Goal: Information Seeking & Learning: Find specific fact

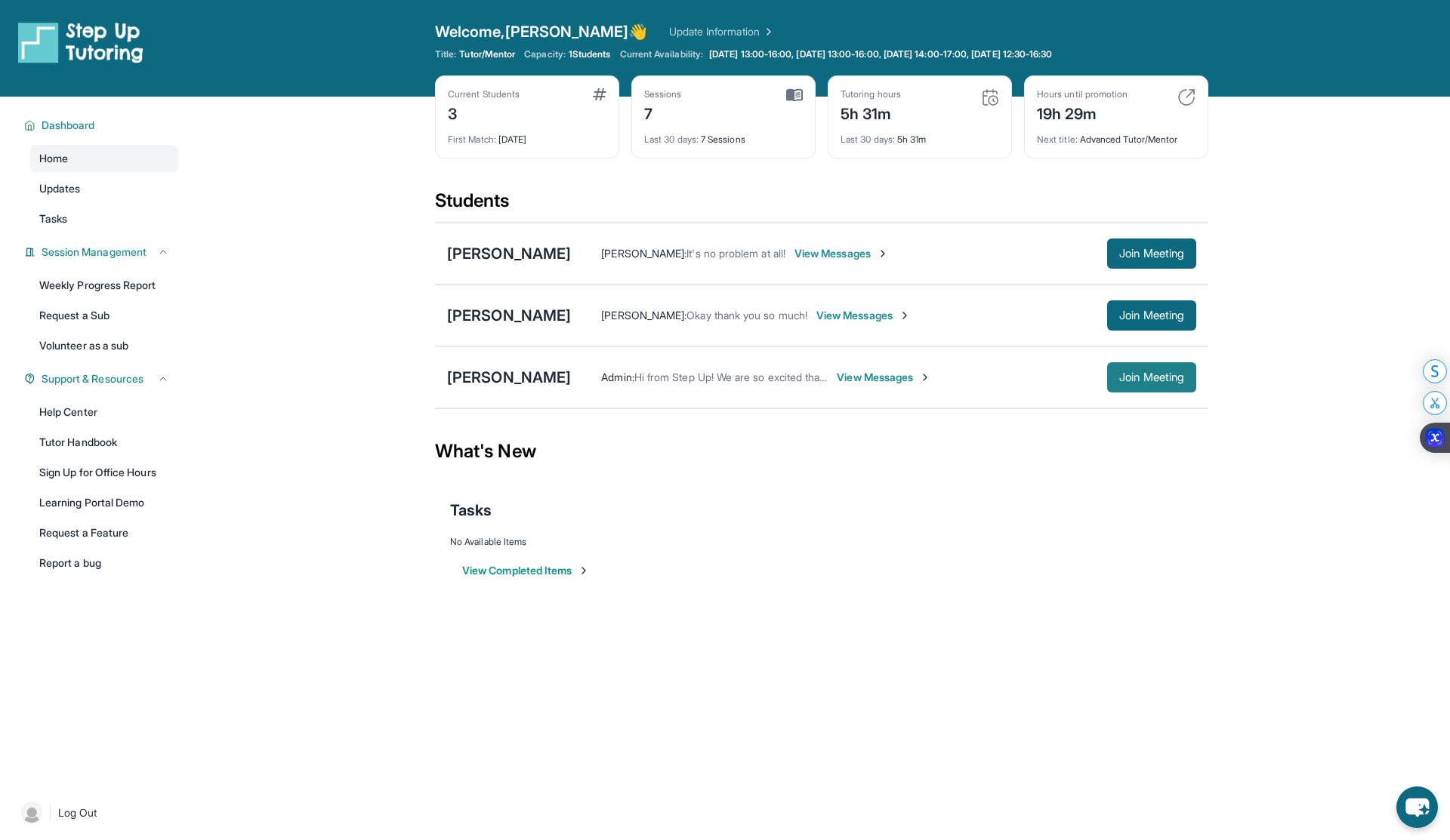
click at [1181, 382] on span "Join Meeting" at bounding box center [1152, 378] width 65 height 10
click at [500, 382] on div "[PERSON_NAME]" at bounding box center [509, 377] width 124 height 21
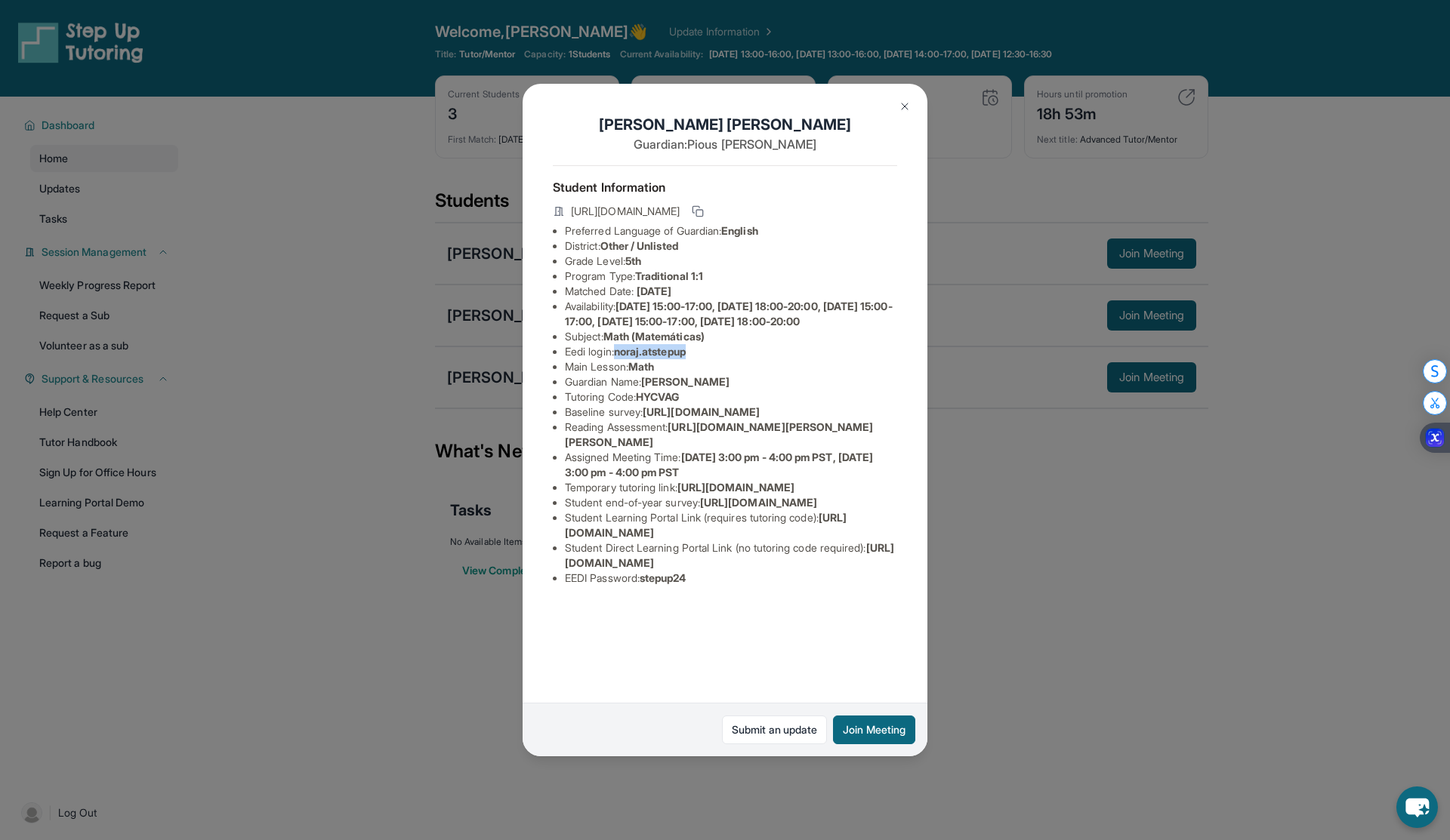
drag, startPoint x: 696, startPoint y: 368, endPoint x: 618, endPoint y: 370, distance: 78.0
click at [618, 359] on li "Eedi login : noraj.atstepup" at bounding box center [731, 351] width 332 height 15
copy span "noraj.atstepup"
click at [641, 330] on li "Availability: [DATE] 15:00-17:00, [DATE] 18:00-20:00, [DATE] 15:00-17:00, [DATE…" at bounding box center [731, 314] width 332 height 30
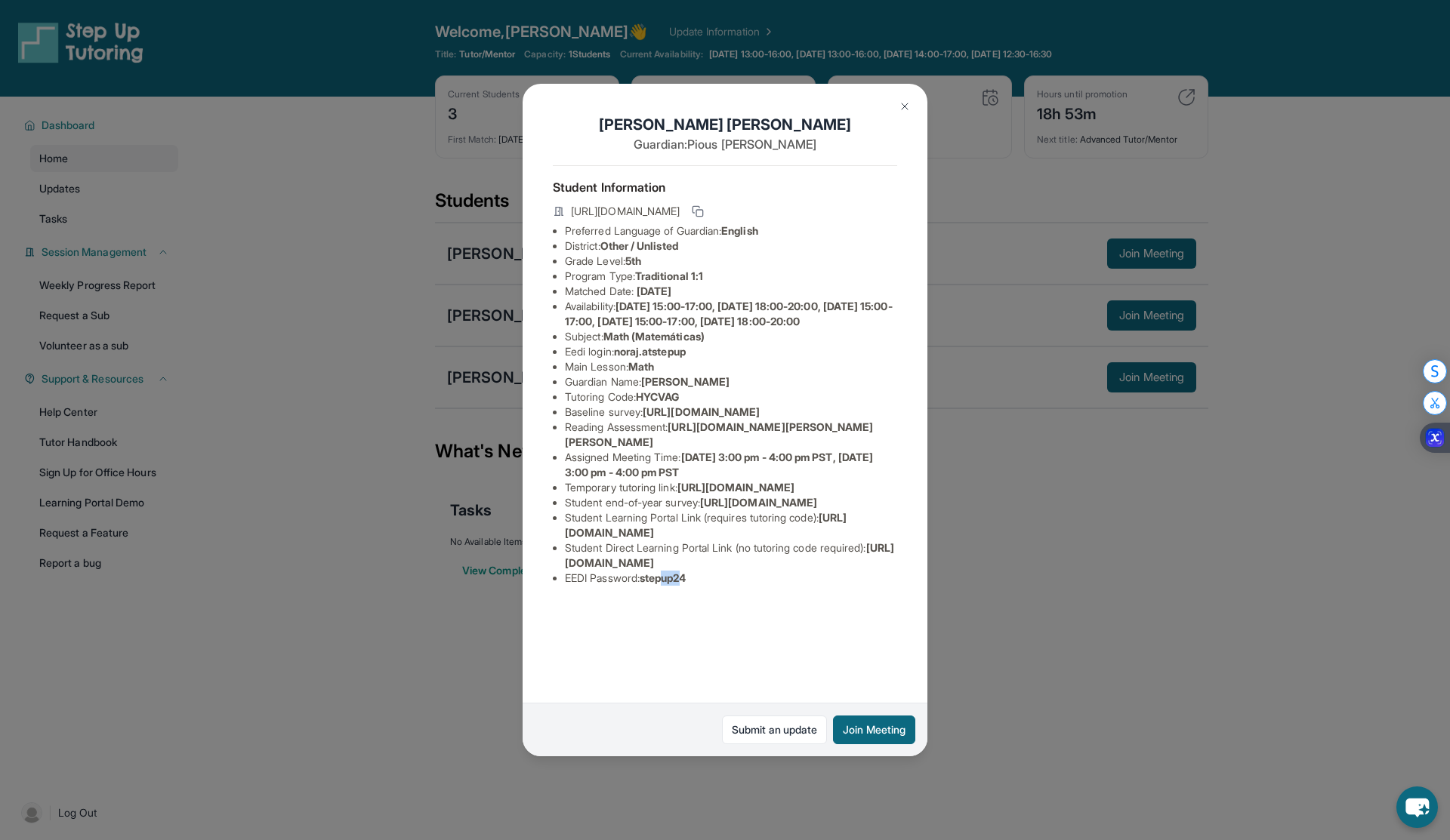
drag, startPoint x: 693, startPoint y: 676, endPoint x: 671, endPoint y: 676, distance: 22.0
click at [671, 584] on span "stepup24" at bounding box center [662, 577] width 47 height 12
drag, startPoint x: 697, startPoint y: 678, endPoint x: 649, endPoint y: 677, distance: 48.0
click at [649, 586] on li "EEDI Password : stepup24" at bounding box center [731, 578] width 332 height 15
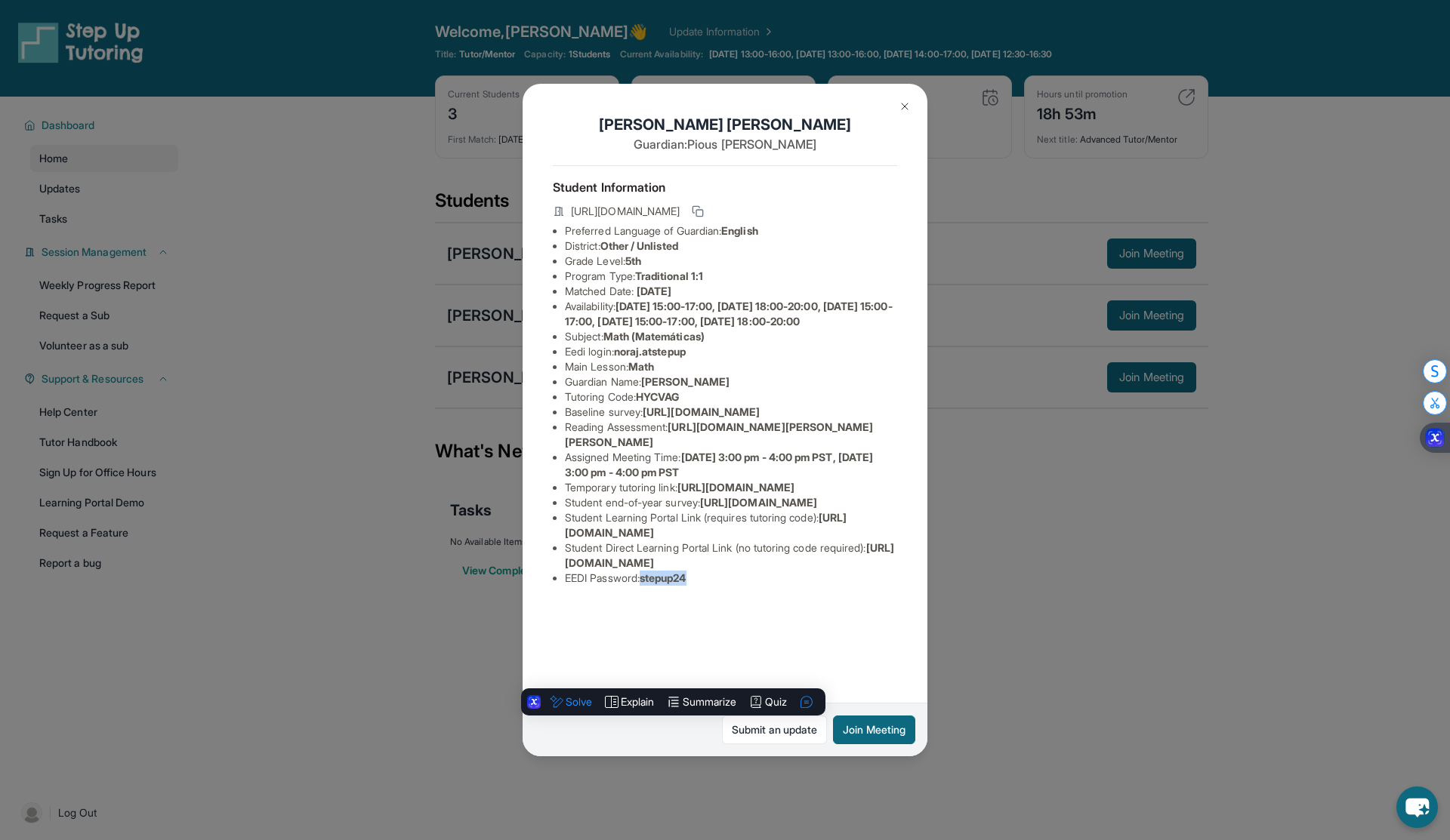
copy span "stepup24"
